Goal: Task Accomplishment & Management: Complete application form

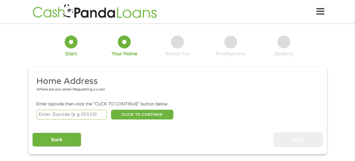
click at [54, 112] on input "number" at bounding box center [71, 115] width 71 height 10
type input "45011"
click at [144, 115] on button "CLICK TO CONTINUE" at bounding box center [142, 115] width 62 height 10
type input "45011"
type input "[PERSON_NAME]"
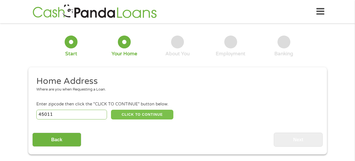
select select "[US_STATE]"
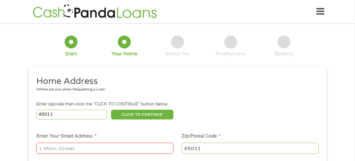
click at [47, 151] on input "Enter Your Street Address *" at bounding box center [104, 148] width 137 height 11
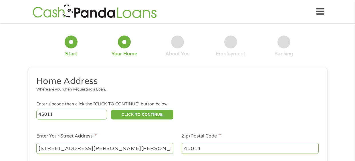
type input "[STREET_ADDRESS][PERSON_NAME][PERSON_NAME]"
click at [253, 109] on div "45011 CLICK TO CONTINUE Please recheck your Zipcode, it seems to be Incorrect" at bounding box center [177, 115] width 282 height 12
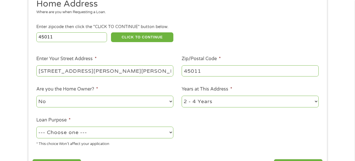
scroll to position [80, 0]
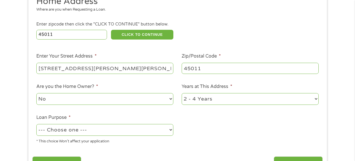
click at [150, 98] on select "No Yes" at bounding box center [104, 99] width 137 height 12
click at [209, 139] on ul "Home Address Where are you when Requesting a Loan. Enter zipcode then click the…" at bounding box center [177, 72] width 291 height 153
click at [149, 132] on select "--- Choose one --- Pay Bills Debt Consolidation Home Improvement Major Purchase…" at bounding box center [104, 130] width 137 height 12
select select "other"
click at [36, 124] on select "--- Choose one --- Pay Bills Debt Consolidation Home Improvement Major Purchase…" at bounding box center [104, 130] width 137 height 12
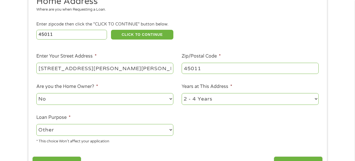
click at [233, 136] on ul "Home Address Where are you when Requesting a Loan. Enter zipcode then click the…" at bounding box center [177, 72] width 291 height 153
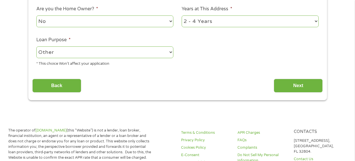
scroll to position [160, 0]
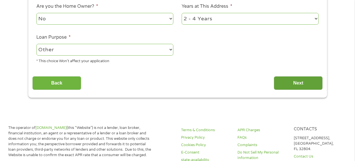
click at [297, 86] on input "Next" at bounding box center [298, 83] width 49 height 14
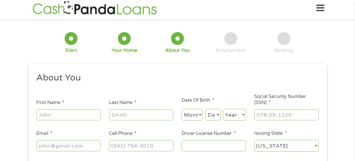
scroll to position [0, 0]
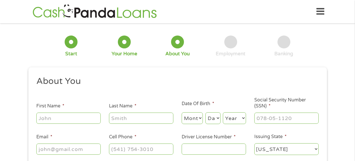
click at [56, 122] on input "First Name *" at bounding box center [68, 118] width 64 height 11
type input "[PERSON_NAME]"
click at [132, 117] on input "Last Name *" at bounding box center [141, 118] width 64 height 11
type input "[PERSON_NAME]"
click at [199, 122] on select "Month 1 2 3 4 5 6 7 8 9 10 11 12" at bounding box center [192, 118] width 21 height 12
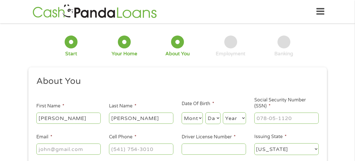
select select "11"
click at [182, 113] on select "Month 1 2 3 4 5 6 7 8 9 10 11 12" at bounding box center [192, 118] width 21 height 12
click at [217, 118] on select "Day 1 2 3 4 5 6 7 8 9 10 11 12 13 14 15 16 17 18 19 20 21 22 23 24 25 26 27 28 …" at bounding box center [213, 118] width 15 height 12
select select "25"
click at [206, 113] on select "Day 1 2 3 4 5 6 7 8 9 10 11 12 13 14 15 16 17 18 19 20 21 22 23 24 25 26 27 28 …" at bounding box center [213, 118] width 15 height 12
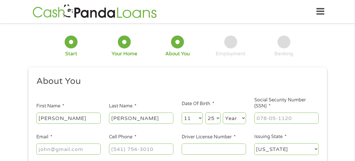
click at [235, 118] on select "Year [DATE] 2006 2005 2004 2003 2002 2001 2000 1999 1998 1997 1996 1995 1994 19…" at bounding box center [234, 118] width 23 height 12
click at [253, 60] on div "1 Start 2 Your Home 3 About You 4 Employment 5 Banking 6" at bounding box center [177, 46] width 299 height 38
click at [242, 120] on select "Year [DATE] 2006 2005 2004 2003 2002 2001 2000 1999 1998 1997 1996 1995 1994 19…" at bounding box center [234, 118] width 23 height 12
select select "1945"
click at [223, 113] on select "Year [DATE] 2006 2005 2004 2003 2002 2001 2000 1999 1998 1997 1996 1995 1994 19…" at bounding box center [234, 118] width 23 height 12
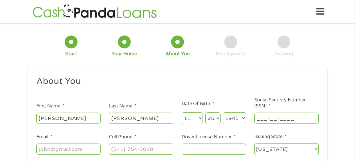
click at [262, 119] on input "___-__-____" at bounding box center [287, 118] width 64 height 11
type input "271-42-4197"
click at [52, 148] on input "Email *" at bounding box center [68, 148] width 64 height 11
type input "[EMAIL_ADDRESS][DOMAIN_NAME]"
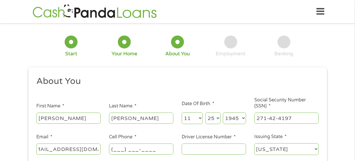
click at [118, 150] on input "(___) ___-____" at bounding box center [141, 148] width 64 height 11
type input "[PHONE_NUMBER]"
click at [192, 149] on input "Driver License Number *" at bounding box center [214, 148] width 64 height 11
type input "RT212975"
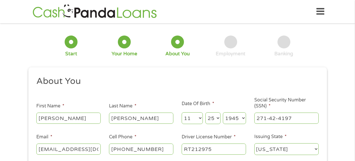
click at [337, 121] on div "1 Start 2 Your Home 3 About You 4 Employment 5 Banking 6 This field is hidden w…" at bounding box center [177, 108] width 355 height 162
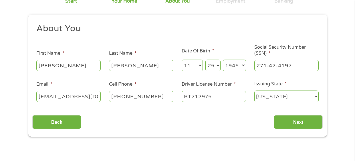
scroll to position [68, 0]
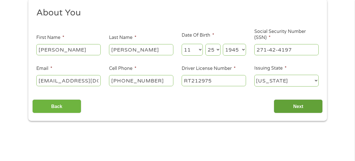
click at [305, 108] on input "Next" at bounding box center [298, 106] width 49 height 14
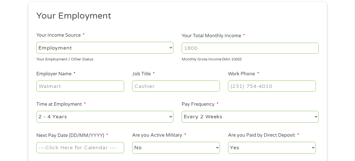
scroll to position [0, 0]
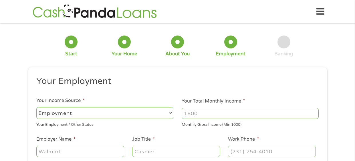
click at [162, 116] on select "--- Choose one --- Employment [DEMOGRAPHIC_DATA] Benefits" at bounding box center [104, 113] width 137 height 12
select select "benefits"
click at [36, 107] on select "--- Choose one --- Employment [DEMOGRAPHIC_DATA] Benefits" at bounding box center [104, 113] width 137 height 12
type input "Other"
type input "[PHONE_NUMBER]"
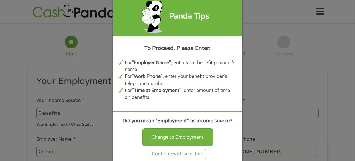
click at [178, 156] on div "Continue with selection" at bounding box center [177, 154] width 57 height 11
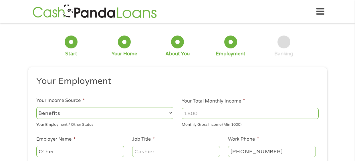
click at [196, 114] on input "Your Total Monthly Income *" at bounding box center [250, 113] width 137 height 11
type input "2222"
click at [306, 128] on ul "Your Employment Your Income Source * --- Choose one --- Employment [DEMOGRAPHIC…" at bounding box center [177, 150] width 291 height 148
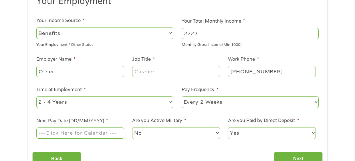
scroll to position [91, 0]
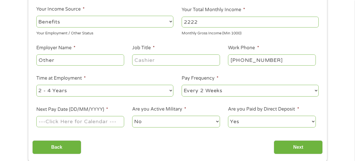
click at [68, 64] on input "Other" at bounding box center [80, 59] width 88 height 11
type input "Social Security"
click at [174, 60] on input "Job Title *" at bounding box center [176, 59] width 88 height 11
type input "Retired"
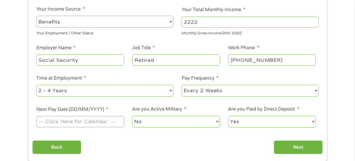
click at [279, 59] on input "[PHONE_NUMBER]" at bounding box center [272, 59] width 88 height 11
type input "[PHONE_NUMBER]"
click at [169, 92] on select "--- Choose one --- 1 Year or less 1 - 2 Years 2 - 4 Years Over 4 Years" at bounding box center [104, 91] width 137 height 12
select select "60months"
click at [36, 85] on select "--- Choose one --- 1 Year or less 1 - 2 Years 2 - 4 Years Over 4 Years" at bounding box center [104, 91] width 137 height 12
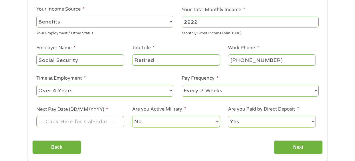
click at [234, 93] on select "--- Choose one --- Every 2 Weeks Every Week Monthly Semi-Monthly" at bounding box center [250, 91] width 137 height 12
select select "monthly"
click at [182, 85] on select "--- Choose one --- Every 2 Weeks Every Week Monthly Semi-Monthly" at bounding box center [250, 91] width 137 height 12
click at [62, 123] on input "Next Pay Date (DD/MM/YYYY) *" at bounding box center [80, 121] width 88 height 11
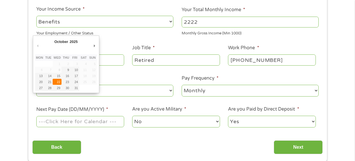
type input "[DATE]"
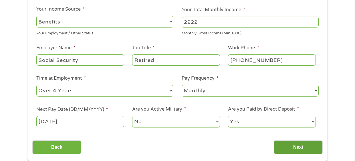
click at [298, 149] on input "Next" at bounding box center [298, 147] width 49 height 14
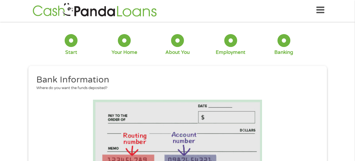
scroll to position [0, 0]
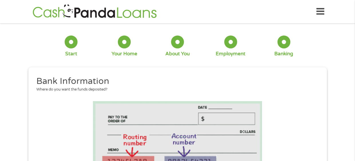
click at [321, 124] on li at bounding box center [177, 137] width 291 height 72
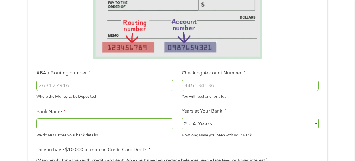
scroll to position [113, 0]
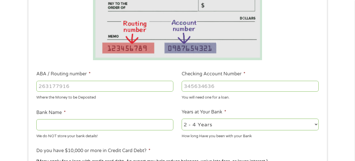
click at [40, 86] on input "ABA / Routing number *" at bounding box center [104, 86] width 137 height 11
type input "044000037"
type input "JPMORGAN CHASE BANK NA"
type input "044000037"
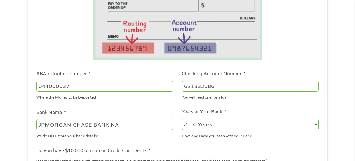
type input "621332085"
click at [316, 125] on select "2 - 4 Years 6 - 12 Months 1 - 2 Years Over 4 Years" at bounding box center [250, 125] width 137 height 12
click at [182, 119] on select "2 - 4 Years 6 - 12 Months 1 - 2 Years Over 4 Years" at bounding box center [250, 125] width 137 height 12
select select "60months"
click at [344, 129] on div "1 Start 2 Your Home 3 About You 4 Employment 5 Banking 6 This field is hidden w…" at bounding box center [177, 95] width 355 height 363
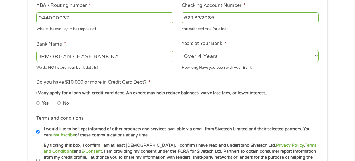
scroll to position [182, 0]
click at [59, 103] on input "No" at bounding box center [59, 103] width 3 height 9
radio input "true"
click at [60, 102] on input "No" at bounding box center [59, 103] width 3 height 9
click at [58, 103] on input "No" at bounding box center [59, 103] width 3 height 9
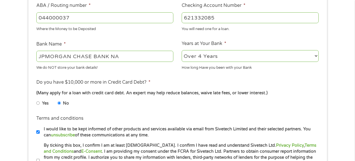
click at [58, 103] on input "No" at bounding box center [59, 103] width 3 height 9
click at [59, 103] on input "No" at bounding box center [59, 103] width 3 height 9
click at [36, 99] on input "Yes" at bounding box center [37, 103] width 3 height 9
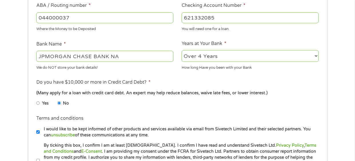
radio input "true"
click at [58, 99] on input "No" at bounding box center [59, 103] width 3 height 9
radio input "true"
click at [36, 99] on input "Yes" at bounding box center [37, 103] width 3 height 9
radio input "true"
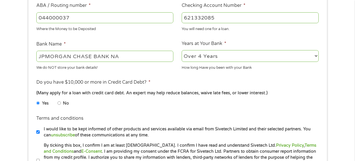
click at [58, 99] on input "No" at bounding box center [59, 103] width 3 height 9
radio input "true"
click at [36, 99] on input "Yes" at bounding box center [37, 103] width 3 height 9
radio input "true"
click at [60, 102] on input "No" at bounding box center [59, 103] width 3 height 9
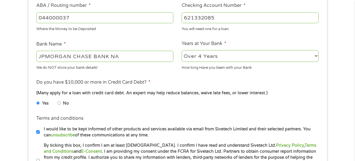
radio input "true"
click at [127, 109] on ul "Yes No" at bounding box center [104, 104] width 137 height 13
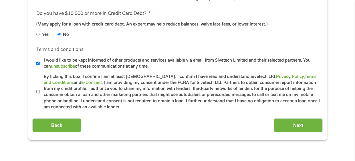
scroll to position [262, 0]
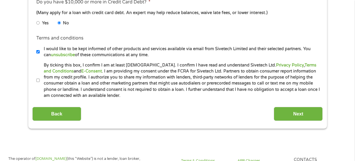
click at [38, 80] on input "By ticking this box, I confirm I am at least [DEMOGRAPHIC_DATA]. I confirm I ha…" at bounding box center [37, 80] width 3 height 9
checkbox input "true"
click at [40, 50] on label "I would like to be kept informed of other products and services available via e…" at bounding box center [180, 52] width 281 height 12
click at [40, 50] on input "I would like to be kept informed of other products and services available via e…" at bounding box center [37, 51] width 3 height 9
checkbox input "false"
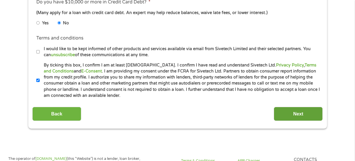
click at [300, 116] on input "Next" at bounding box center [298, 114] width 49 height 14
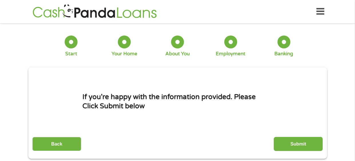
scroll to position [37, 2]
click at [340, 96] on div "1 Start 2 Your Home 3 About You 4 Employment 5 Banking 6 This field is hidden w…" at bounding box center [177, 92] width 355 height 131
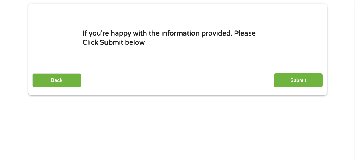
scroll to position [52, 0]
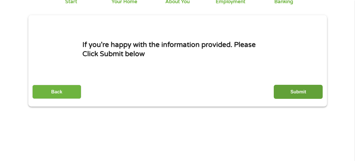
click at [310, 90] on input "Submit" at bounding box center [298, 92] width 49 height 14
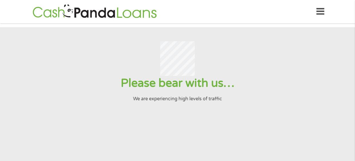
scroll to position [0, 0]
click at [275, 72] on div at bounding box center [177, 58] width 341 height 35
